Goal: Task Accomplishment & Management: Manage account settings

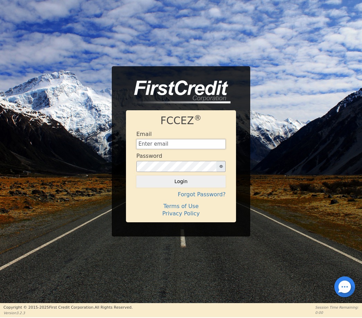
click at [198, 142] on input "text" at bounding box center [180, 144] width 89 height 10
type input "[EMAIL_ADDRESS][DOMAIN_NAME]"
click at [181, 181] on button "Login" at bounding box center [180, 181] width 89 height 12
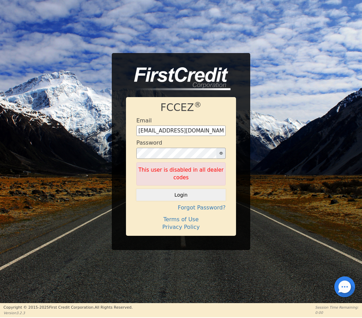
click at [221, 207] on h4 "Forgot Password?" at bounding box center [180, 207] width 89 height 7
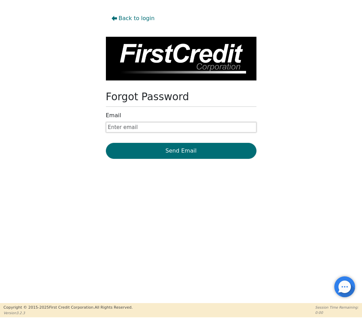
click at [218, 128] on input "text" at bounding box center [181, 127] width 151 height 10
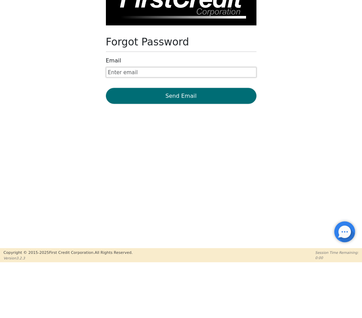
type input "[EMAIL_ADDRESS][DOMAIN_NAME]"
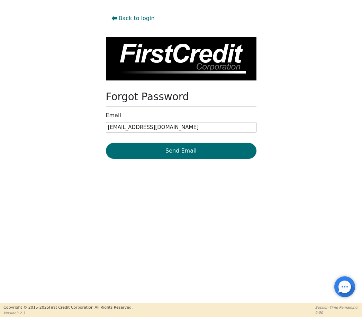
click at [215, 153] on button "Send Email" at bounding box center [181, 151] width 151 height 16
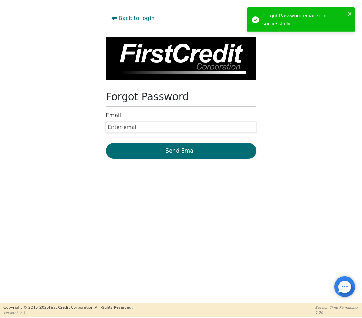
click at [158, 126] on input "text" at bounding box center [181, 127] width 151 height 10
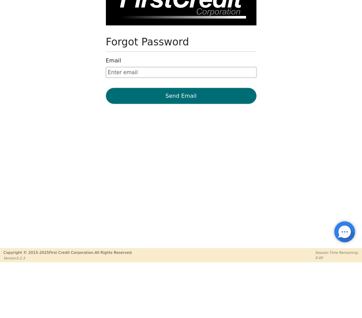
type input "[EMAIL_ADDRESS][DOMAIN_NAME]"
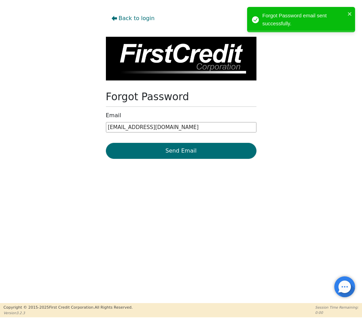
click at [204, 154] on button "Send Email" at bounding box center [181, 151] width 151 height 16
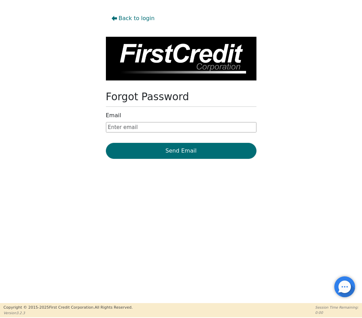
click at [130, 20] on span "Back to login" at bounding box center [137, 18] width 36 height 8
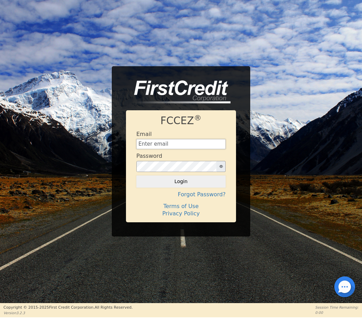
click at [182, 143] on input "text" at bounding box center [180, 144] width 89 height 10
click at [179, 148] on input "text" at bounding box center [180, 144] width 89 height 10
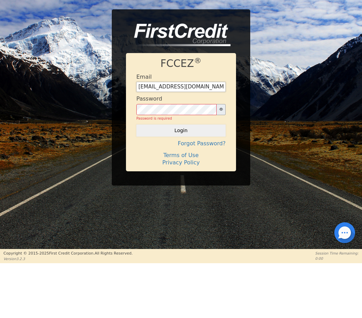
type input "[EMAIL_ADDRESS][DOMAIN_NAME]"
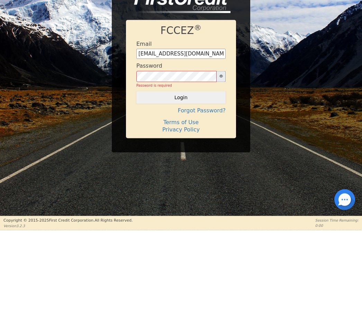
click at [220, 194] on h4 "Forgot Password?" at bounding box center [180, 197] width 89 height 7
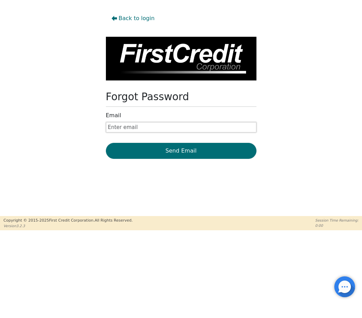
click at [191, 122] on input "text" at bounding box center [181, 127] width 151 height 10
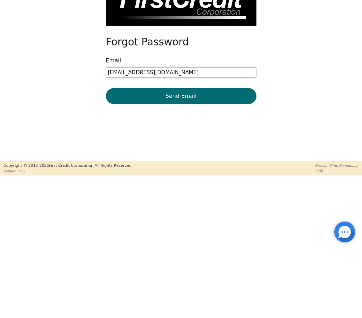
type input "[EMAIL_ADDRESS][DOMAIN_NAME]"
click at [216, 143] on button "Send Email" at bounding box center [181, 151] width 151 height 16
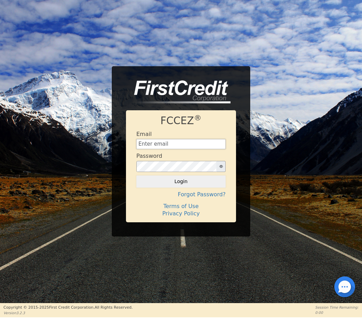
click at [197, 144] on input "text" at bounding box center [180, 144] width 89 height 10
click at [343, 284] on div at bounding box center [344, 286] width 21 height 21
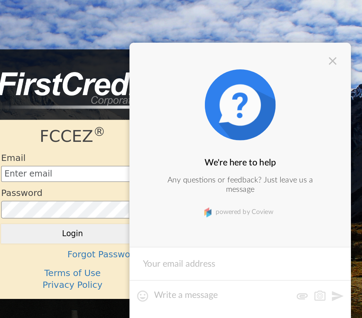
click at [340, 69] on div at bounding box center [344, 73] width 8 height 8
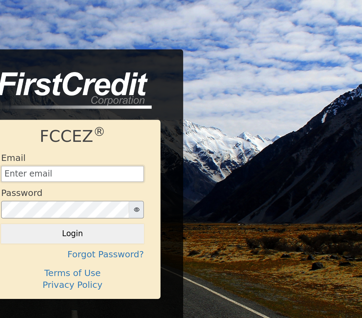
click at [136, 139] on input "text" at bounding box center [180, 144] width 89 height 10
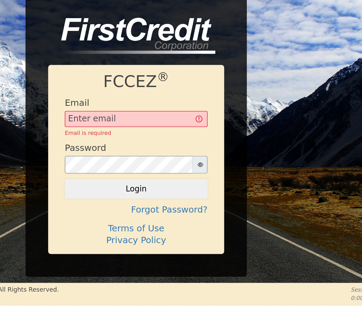
click at [136, 119] on button "Login" at bounding box center [180, 125] width 89 height 12
